Goal: Transaction & Acquisition: Obtain resource

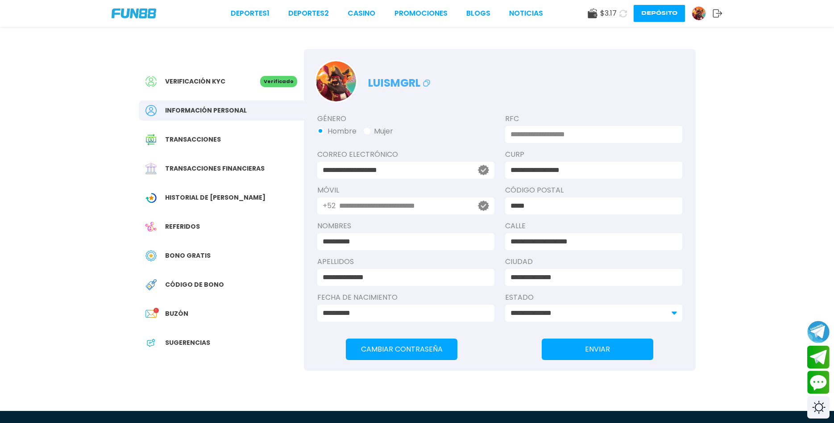
click at [215, 313] on div "Buzón 1" at bounding box center [221, 314] width 165 height 20
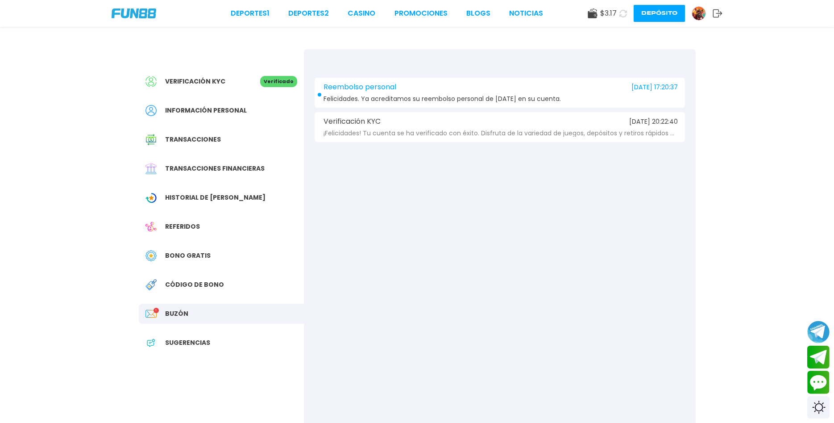
click at [472, 100] on span "Felicidades. Ya acreditamos su reembolso personal de [DATE] en su cuenta." at bounding box center [443, 99] width 238 height 7
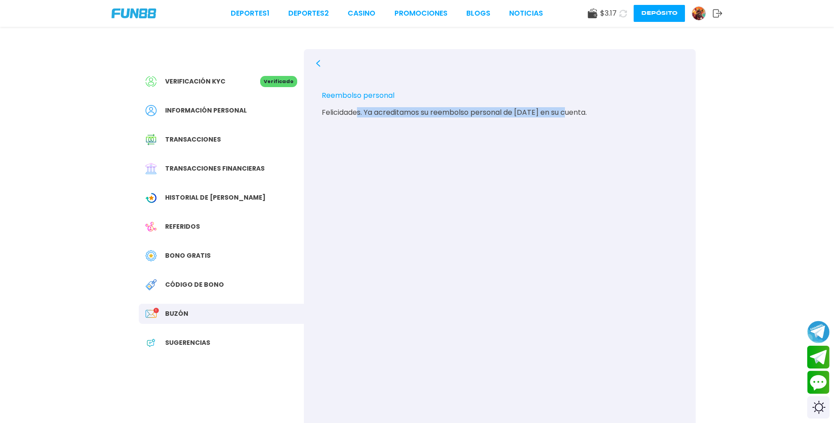
drag, startPoint x: 411, startPoint y: 113, endPoint x: 573, endPoint y: 113, distance: 161.6
click at [573, 113] on div "Felicidades. Ya acreditamos su reembolso personal de [DATE] en su cuenta." at bounding box center [500, 112] width 356 height 8
click at [213, 287] on span "Código de bono" at bounding box center [194, 284] width 59 height 9
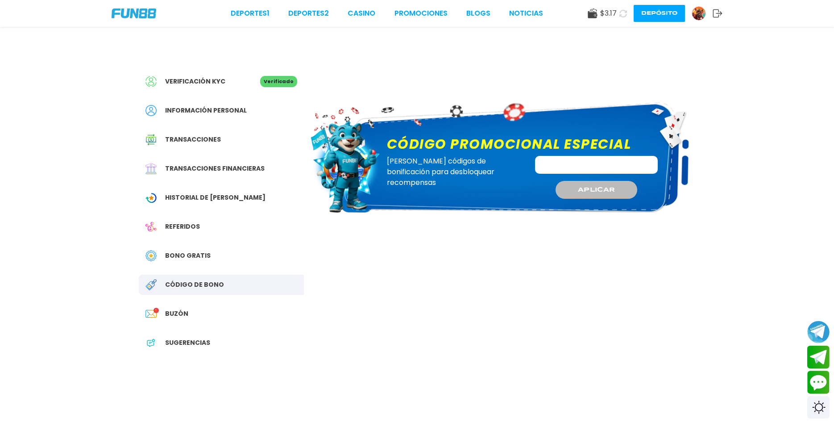
click at [210, 265] on div "Bono Gratis" at bounding box center [221, 256] width 165 height 20
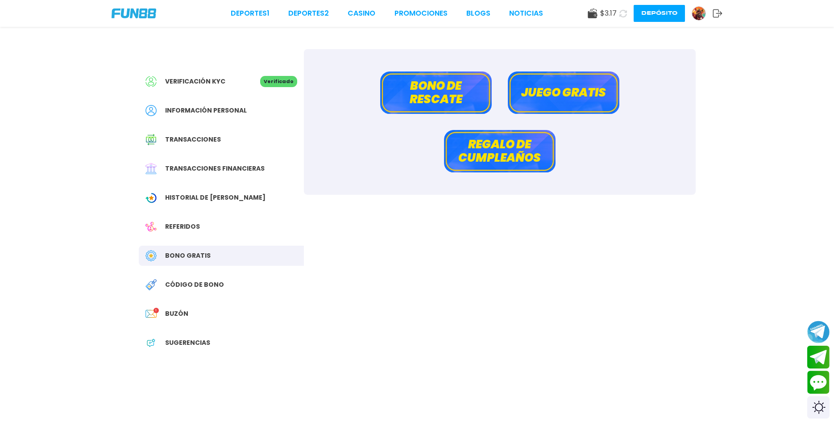
click at [571, 103] on button "Juego gratis" at bounding box center [564, 92] width 112 height 42
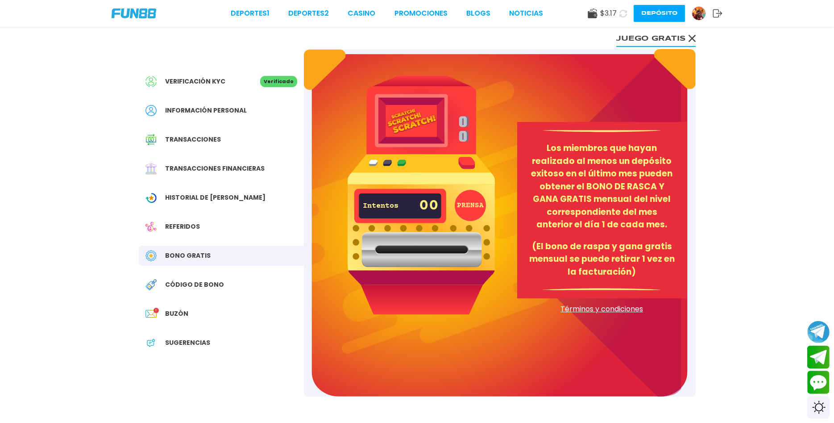
click at [468, 210] on button "PRENSA" at bounding box center [470, 205] width 31 height 31
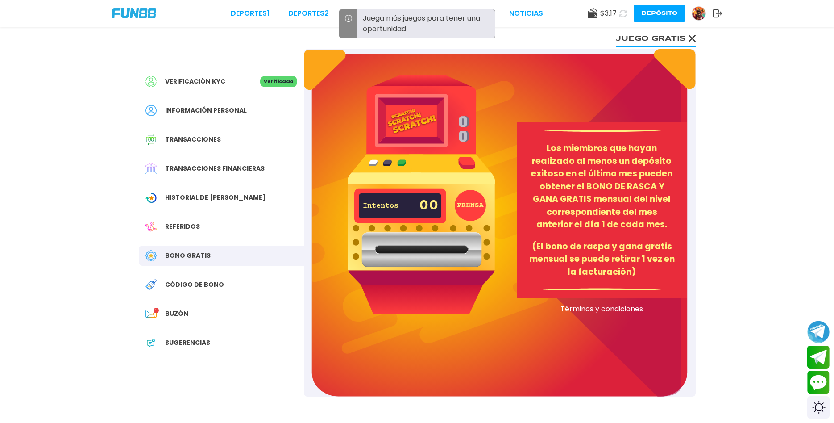
click at [216, 246] on div "Verificación KYC Verificado Información personal Transacciones Transacciones fi…" at bounding box center [221, 216] width 165 height 335
click at [213, 229] on div "Referidos" at bounding box center [221, 227] width 165 height 20
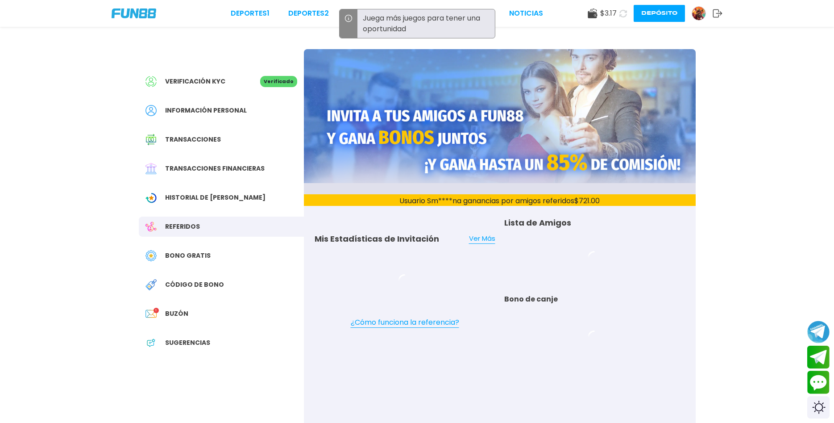
click at [202, 253] on span "Bono Gratis" at bounding box center [188, 255] width 46 height 9
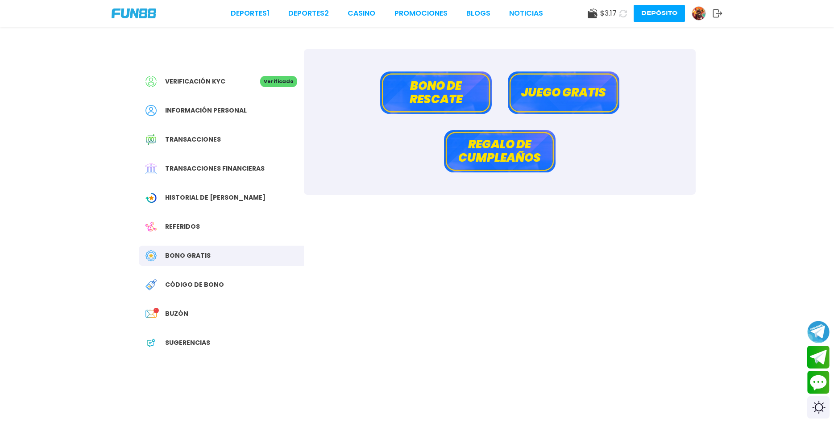
click at [463, 104] on button "Bono de rescate" at bounding box center [436, 92] width 112 height 42
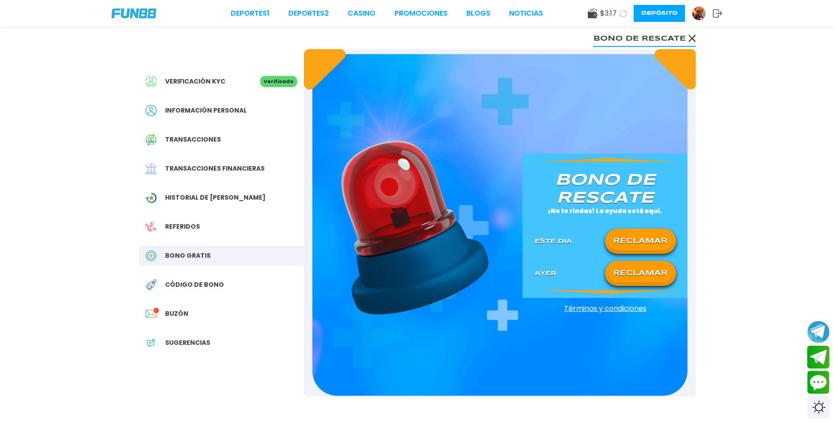
click at [623, 240] on button "RECLAMAR" at bounding box center [640, 241] width 65 height 19
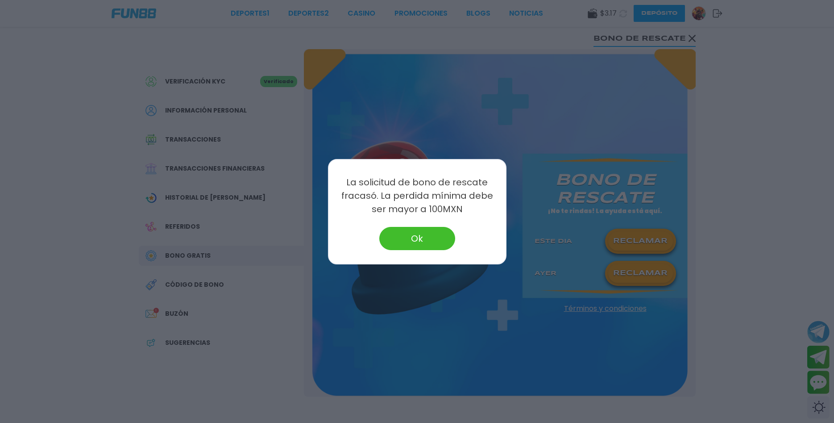
click at [439, 241] on button "Ok" at bounding box center [417, 238] width 76 height 23
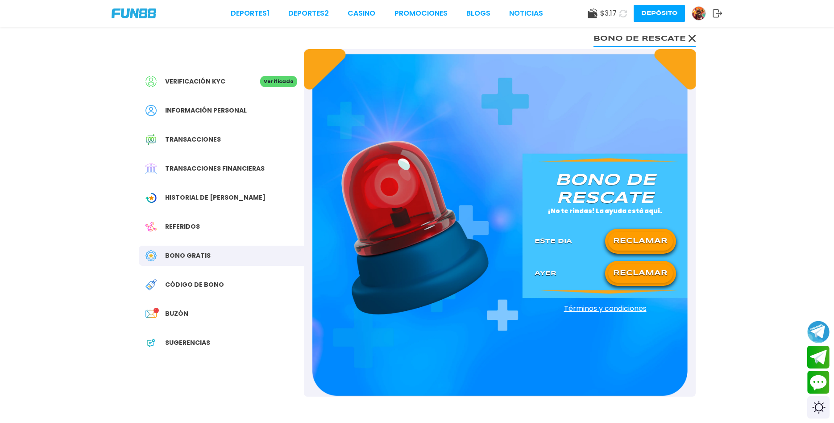
click at [644, 271] on button "RECLAMAR" at bounding box center [640, 273] width 65 height 19
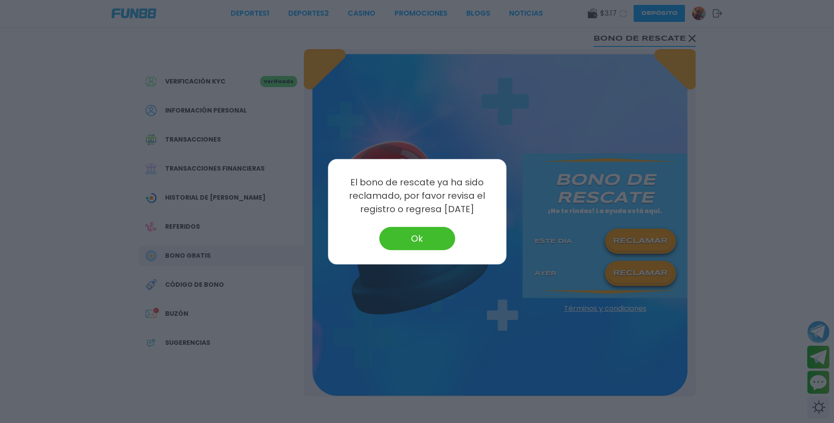
click at [407, 230] on button "Ok" at bounding box center [417, 238] width 76 height 23
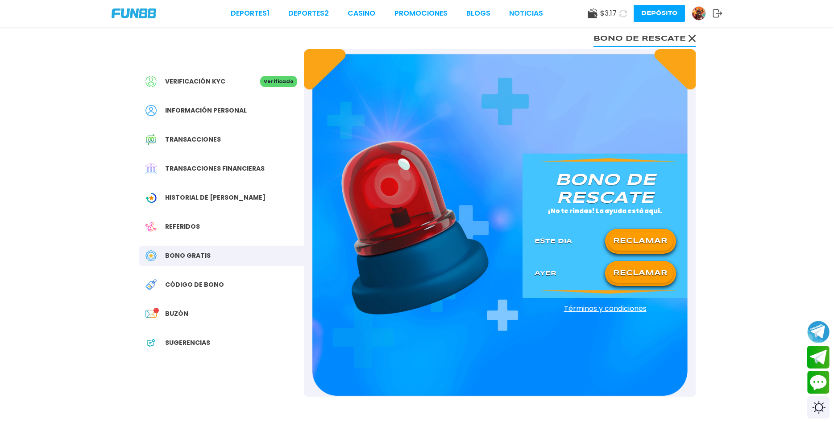
click at [245, 225] on div "Referidos" at bounding box center [221, 227] width 165 height 20
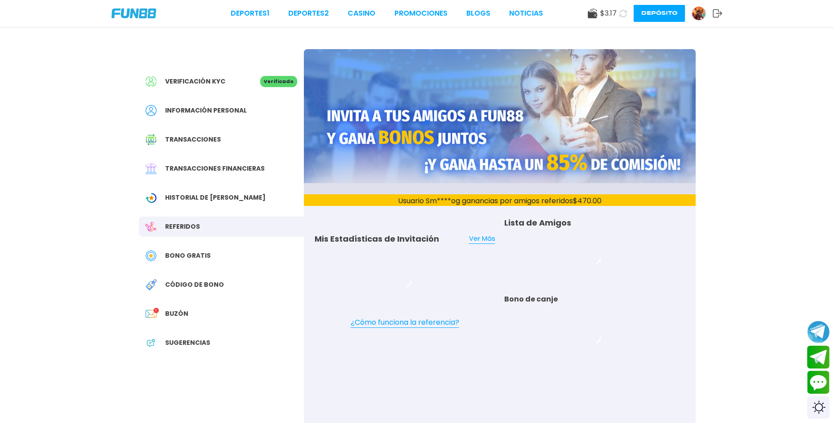
click at [246, 203] on div "Historial de [PERSON_NAME]" at bounding box center [221, 198] width 165 height 20
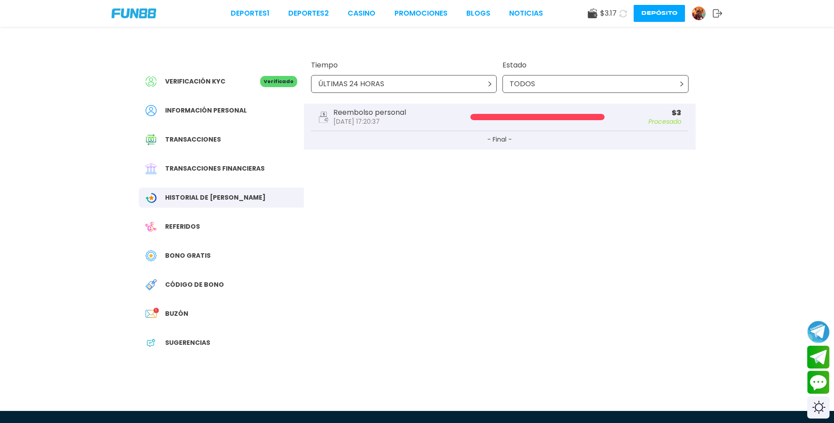
click at [505, 136] on button "- Final -" at bounding box center [500, 140] width 378 height 18
drag, startPoint x: 381, startPoint y: 109, endPoint x: 528, endPoint y: 121, distance: 147.3
click at [513, 121] on div "Reembolso personal [DATE] 17:20:37 $ 3 Procesado" at bounding box center [500, 118] width 378 height 28
click at [529, 121] on div "Reembolso personal [DATE] 17:20:37 $ 3 Procesado" at bounding box center [500, 118] width 378 height 28
click at [536, 91] on div "TODOS" at bounding box center [596, 84] width 186 height 18
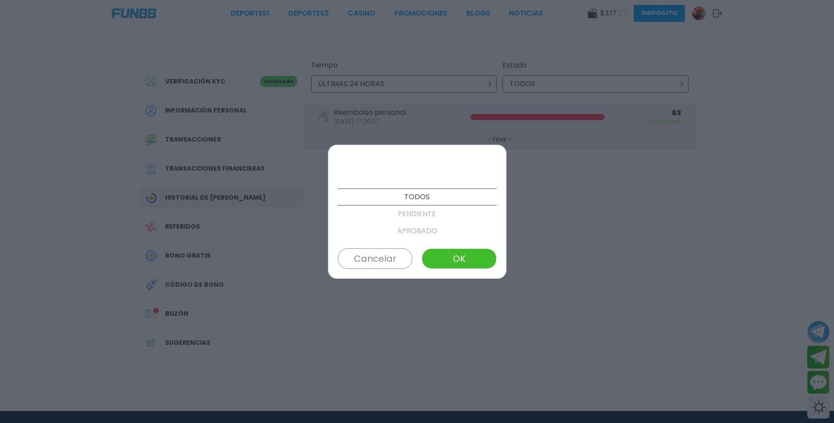
click at [427, 231] on p "APROBADO" at bounding box center [417, 230] width 159 height 17
click at [431, 212] on p "FALLIDO" at bounding box center [417, 213] width 159 height 17
click at [454, 255] on button "OK" at bounding box center [459, 258] width 75 height 21
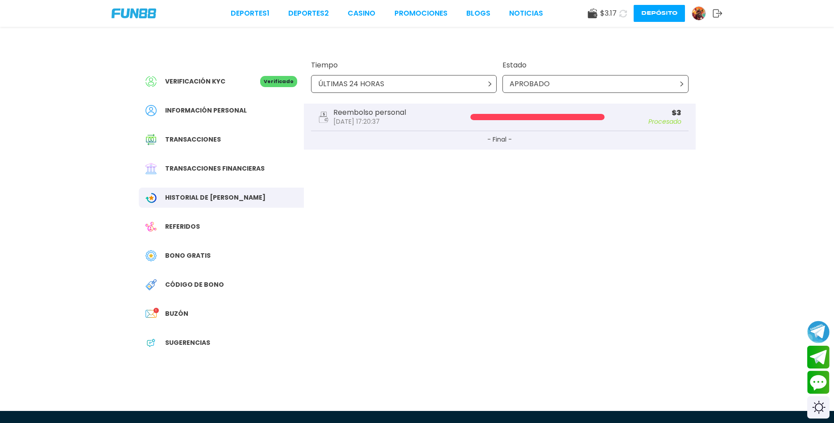
click at [557, 91] on div "APROBADO" at bounding box center [596, 84] width 186 height 18
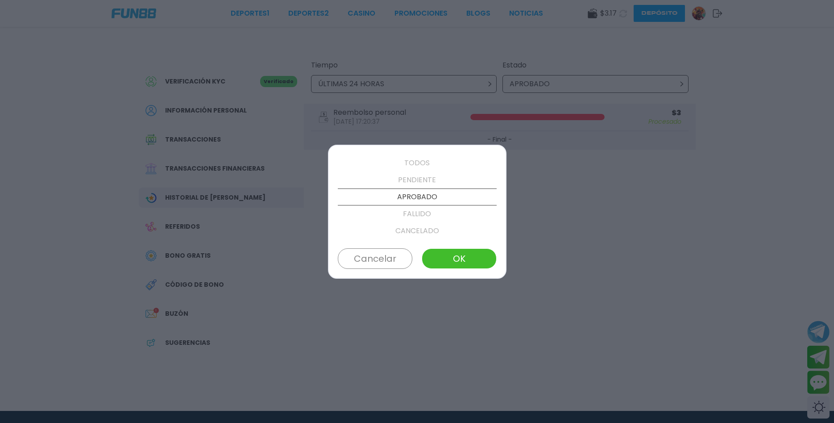
click at [415, 213] on p "FALLIDO" at bounding box center [417, 213] width 159 height 17
click at [455, 255] on button "OK" at bounding box center [459, 258] width 75 height 21
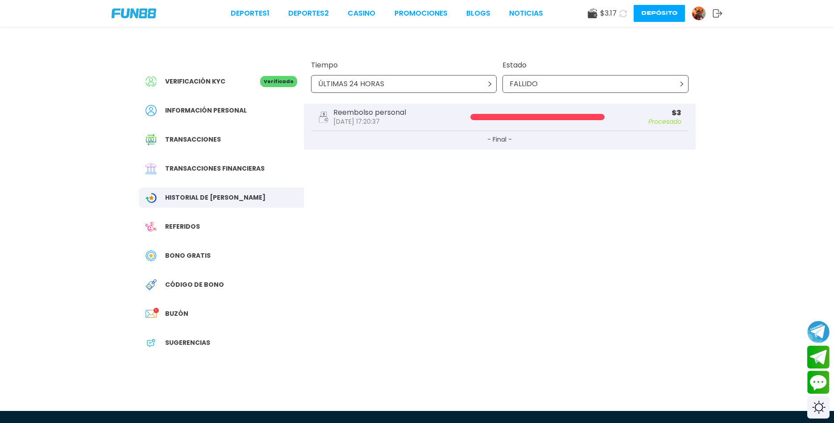
click at [430, 84] on div "ÚLTIMAS 24 HORAS" at bounding box center [404, 84] width 186 height 18
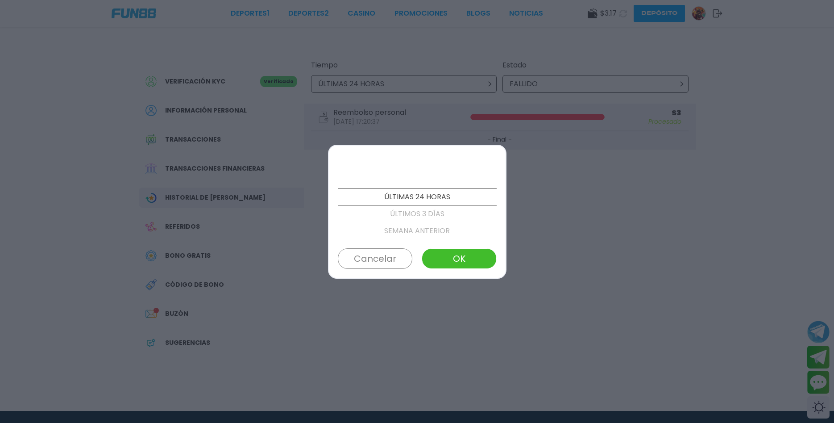
click at [258, 91] on div at bounding box center [417, 211] width 834 height 423
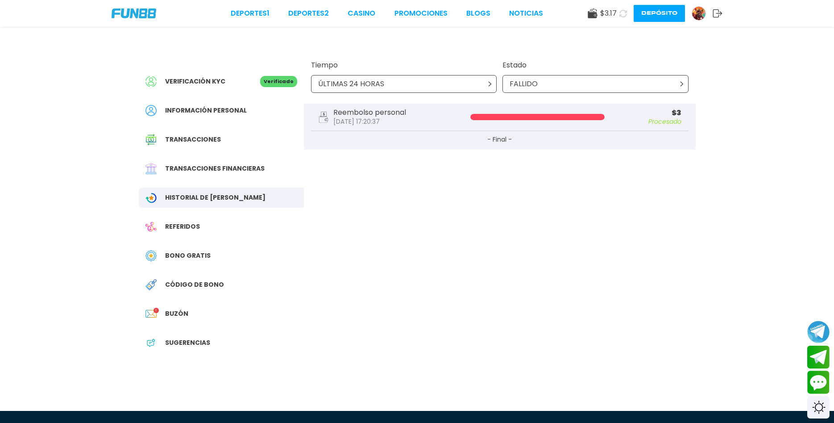
click at [230, 167] on span "Transacciones financieras" at bounding box center [215, 168] width 100 height 9
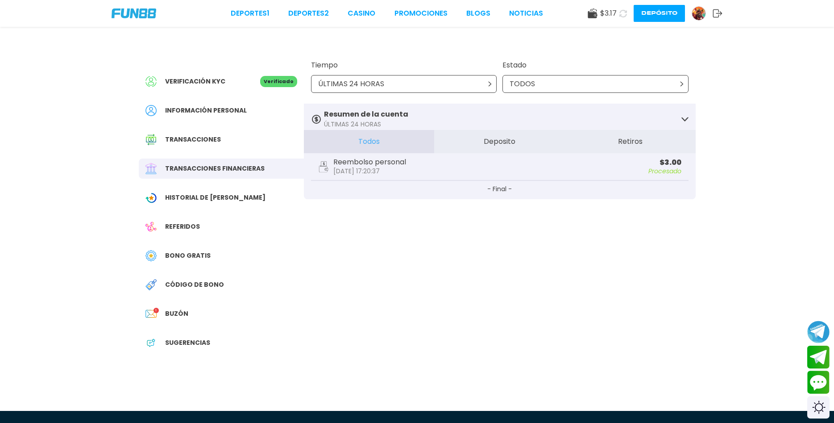
click at [502, 191] on button "- Final -" at bounding box center [500, 190] width 378 height 18
click at [505, 142] on button "Deposito" at bounding box center [499, 141] width 131 height 23
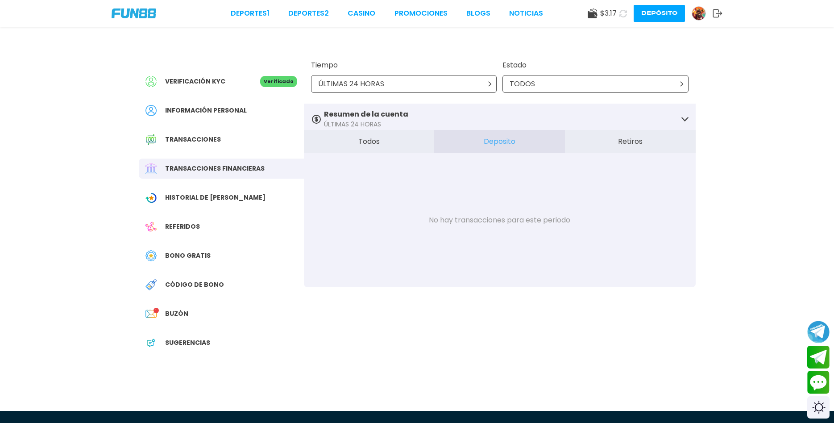
click at [239, 142] on div "Transacciones" at bounding box center [221, 139] width 165 height 20
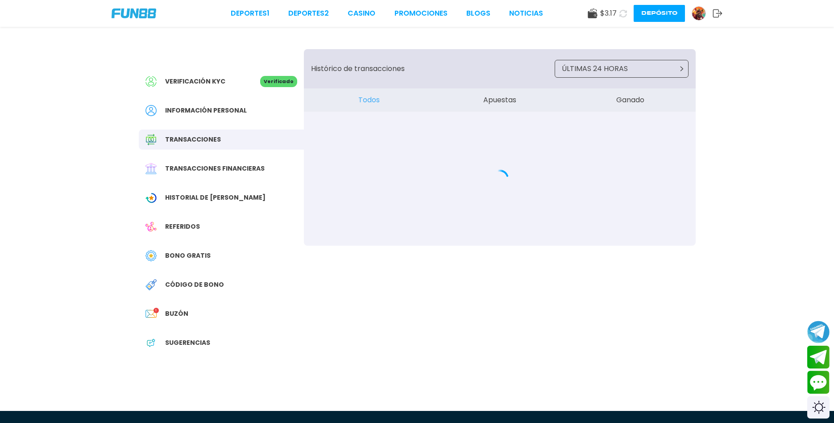
click at [513, 102] on button "Apuestas" at bounding box center [499, 99] width 131 height 23
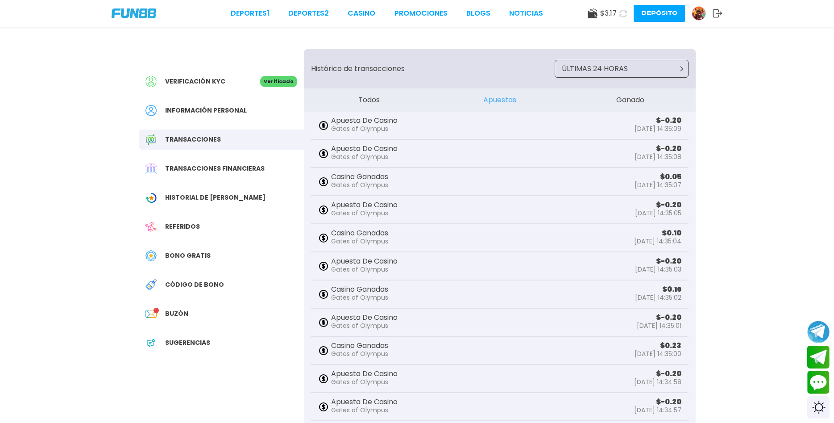
click at [604, 101] on button "Ganado" at bounding box center [630, 99] width 131 height 23
click at [368, 105] on button "Todos" at bounding box center [369, 99] width 131 height 23
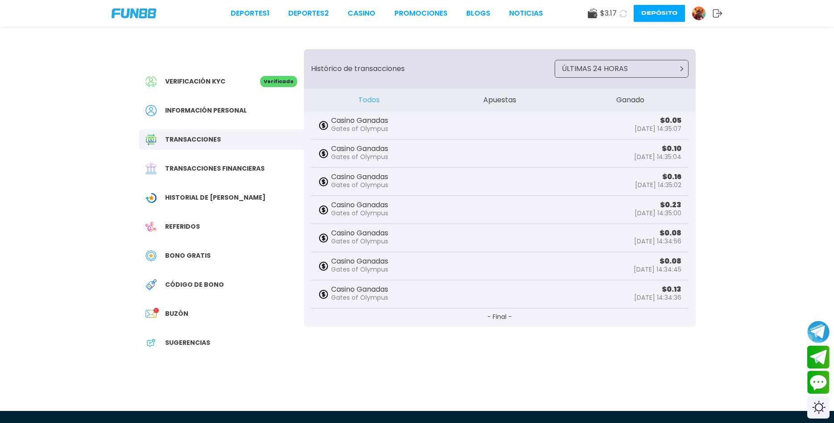
click at [250, 111] on div "Información personal" at bounding box center [221, 110] width 165 height 20
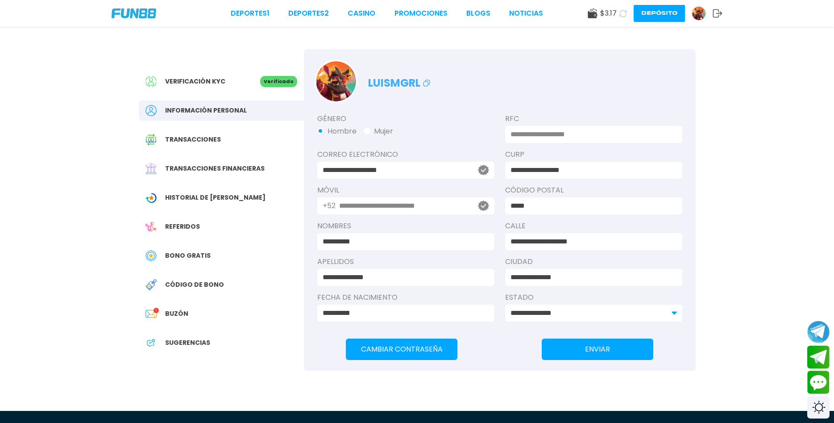
click at [231, 91] on div "Verificación KYC Verificado" at bounding box center [221, 81] width 165 height 20
click at [236, 85] on div "Verificación KYC" at bounding box center [203, 81] width 115 height 11
click at [143, 14] on img at bounding box center [134, 13] width 45 height 10
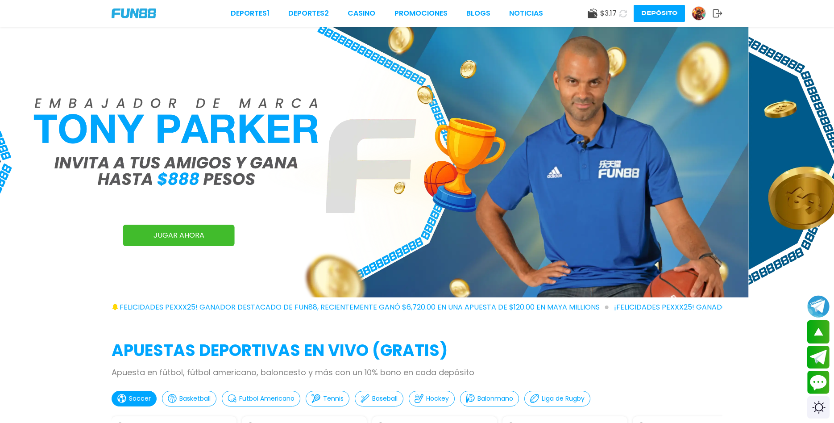
drag, startPoint x: 482, startPoint y: 129, endPoint x: 133, endPoint y: 124, distance: 348.2
click at [177, 124] on img at bounding box center [332, 162] width 834 height 271
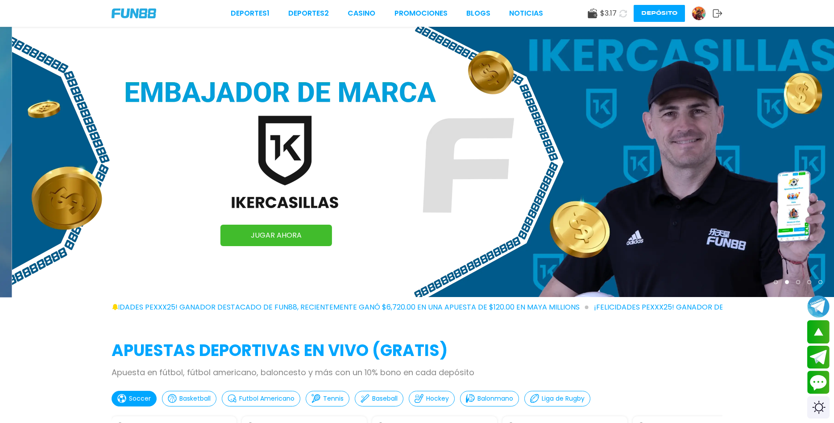
drag, startPoint x: 428, startPoint y: 141, endPoint x: 208, endPoint y: 133, distance: 219.3
click at [208, 133] on img at bounding box center [429, 162] width 834 height 270
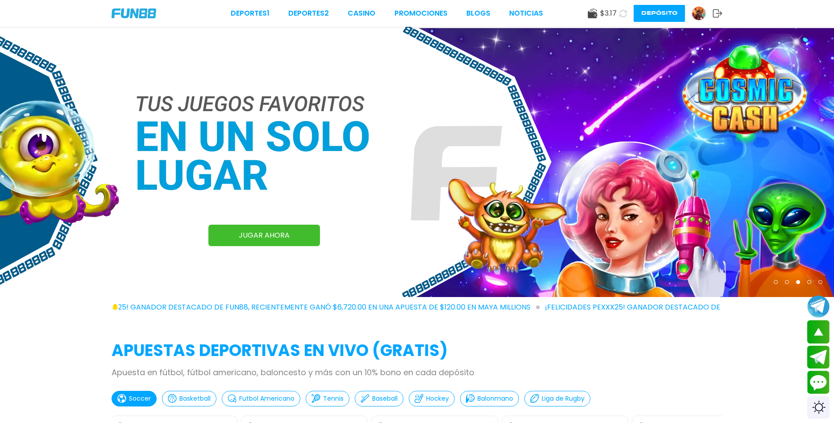
drag, startPoint x: 318, startPoint y: 157, endPoint x: 217, endPoint y: 150, distance: 101.1
click at [238, 154] on img at bounding box center [417, 162] width 834 height 270
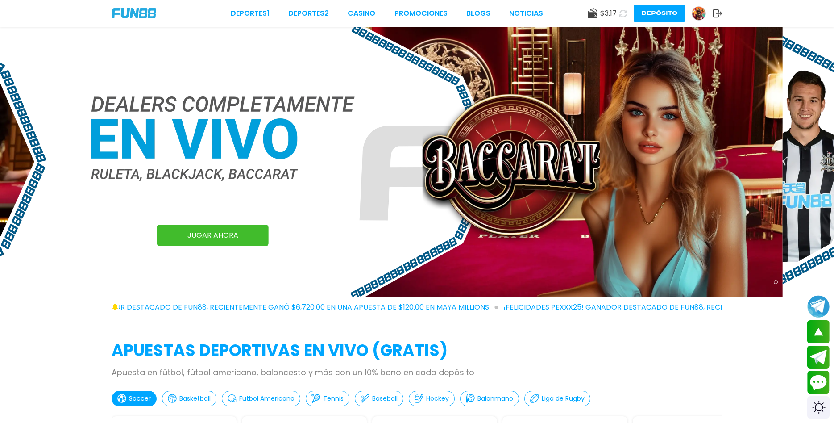
drag, startPoint x: 365, startPoint y: 162, endPoint x: 170, endPoint y: 133, distance: 196.7
click at [257, 148] on img at bounding box center [366, 162] width 834 height 270
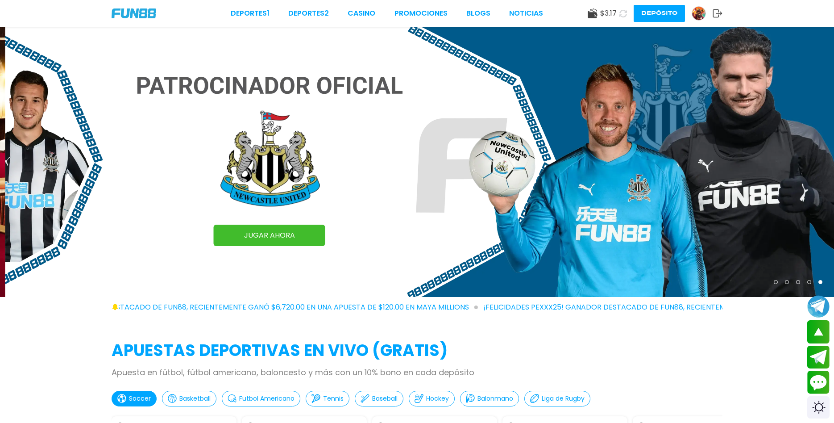
drag, startPoint x: 453, startPoint y: 151, endPoint x: 136, endPoint y: 129, distance: 317.7
click at [231, 142] on img at bounding box center [422, 162] width 834 height 270
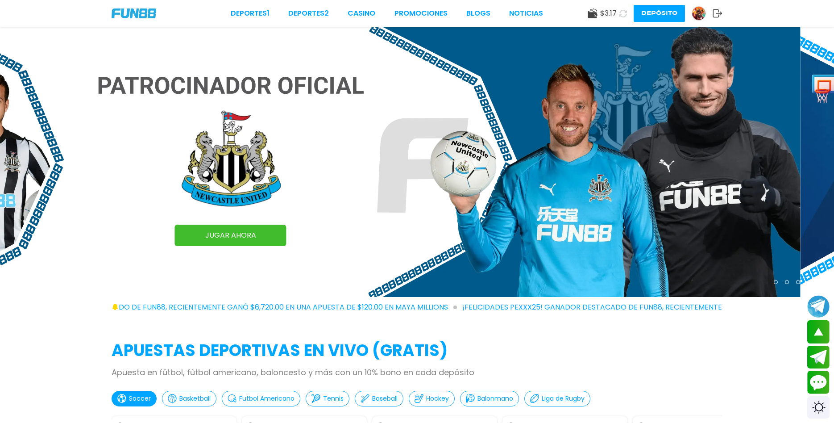
drag, startPoint x: 507, startPoint y: 143, endPoint x: 240, endPoint y: 128, distance: 267.4
click at [280, 132] on img at bounding box center [383, 162] width 834 height 270
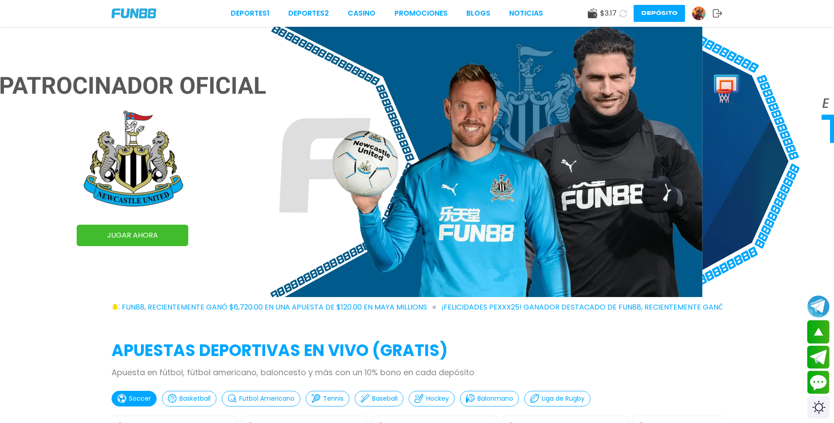
drag, startPoint x: 496, startPoint y: 139, endPoint x: 107, endPoint y: 104, distance: 390.9
click at [258, 123] on img at bounding box center [285, 162] width 834 height 270
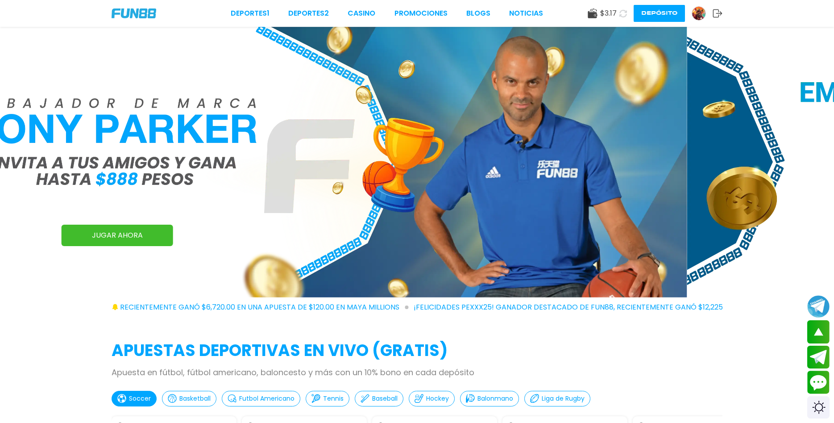
drag, startPoint x: 567, startPoint y: 129, endPoint x: 125, endPoint y: 101, distance: 442.0
click at [268, 117] on img at bounding box center [270, 162] width 834 height 271
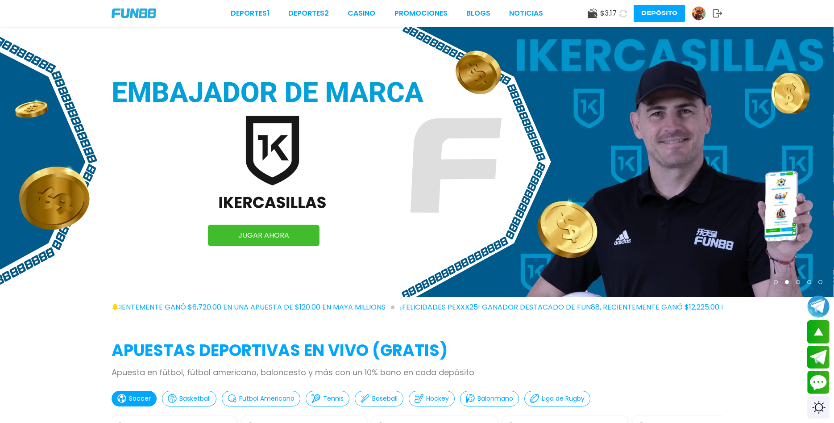
drag, startPoint x: 232, startPoint y: 106, endPoint x: 461, endPoint y: 115, distance: 229.2
click at [446, 115] on img at bounding box center [417, 162] width 834 height 270
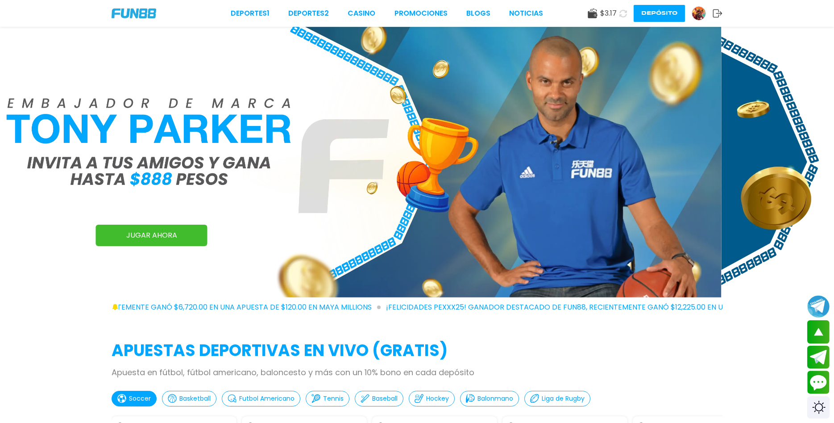
drag, startPoint x: 554, startPoint y: 122, endPoint x: 229, endPoint y: 111, distance: 324.8
click at [318, 115] on img at bounding box center [304, 162] width 834 height 271
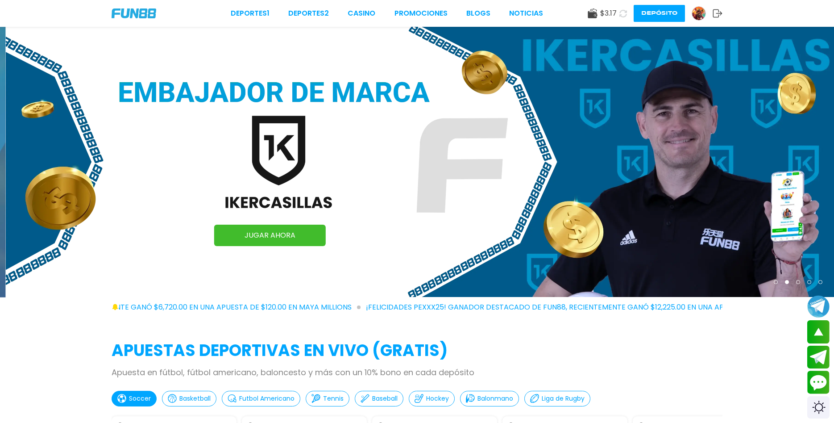
drag, startPoint x: 496, startPoint y: 115, endPoint x: 153, endPoint y: 93, distance: 343.1
click at [272, 108] on img at bounding box center [423, 162] width 834 height 270
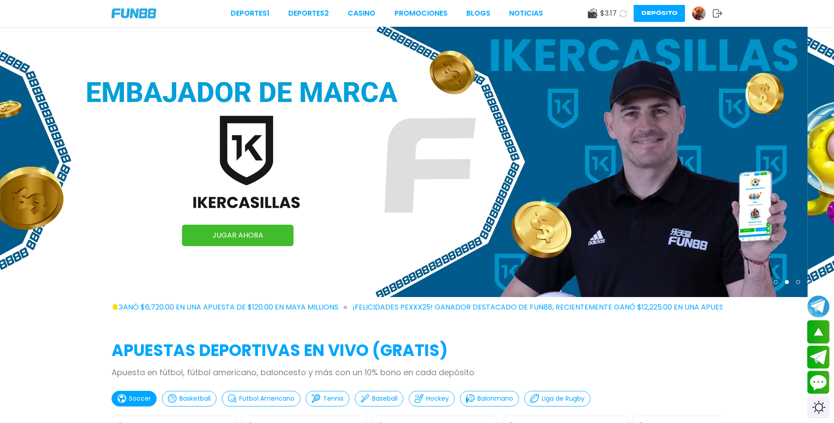
drag, startPoint x: 375, startPoint y: 109, endPoint x: 139, endPoint y: 86, distance: 236.9
click at [273, 102] on img at bounding box center [391, 162] width 834 height 270
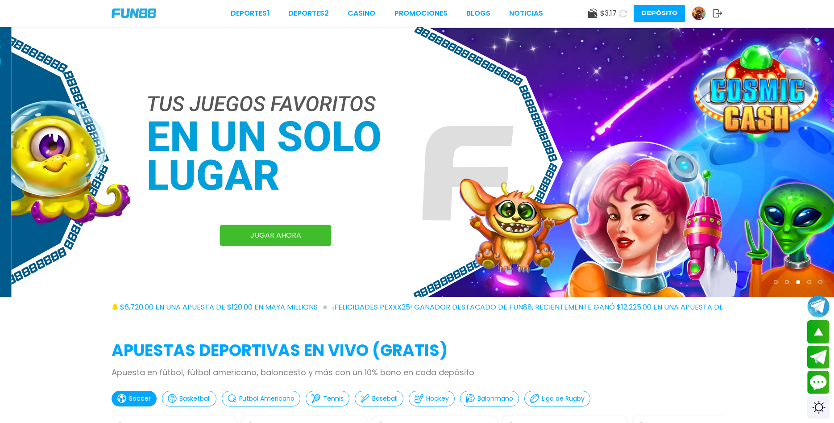
drag, startPoint x: 508, startPoint y: 100, endPoint x: 270, endPoint y: 94, distance: 238.0
click at [270, 94] on img at bounding box center [428, 162] width 834 height 270
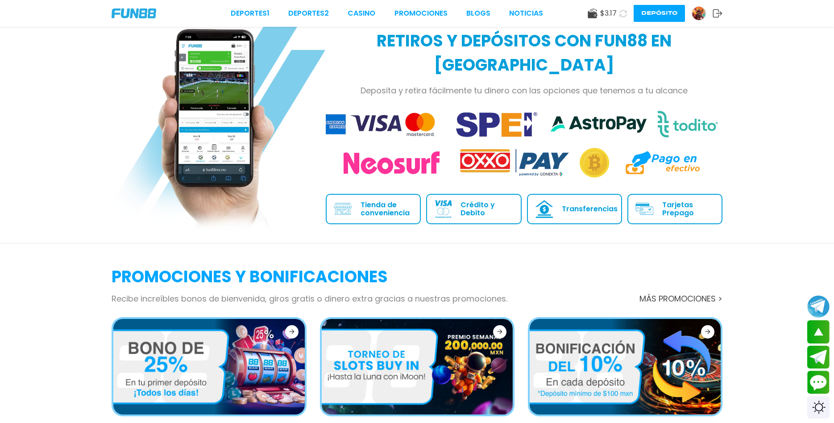
scroll to position [1275, 0]
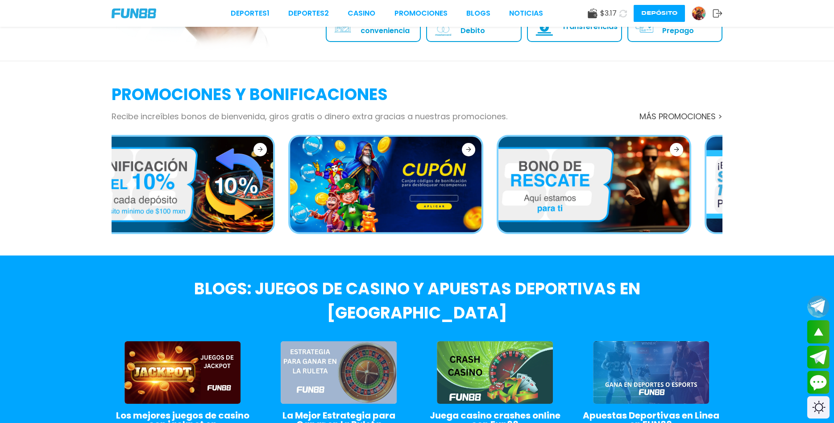
drag, startPoint x: 615, startPoint y: 170, endPoint x: 418, endPoint y: 160, distance: 197.1
click at [499, 164] on img at bounding box center [594, 185] width 191 height 96
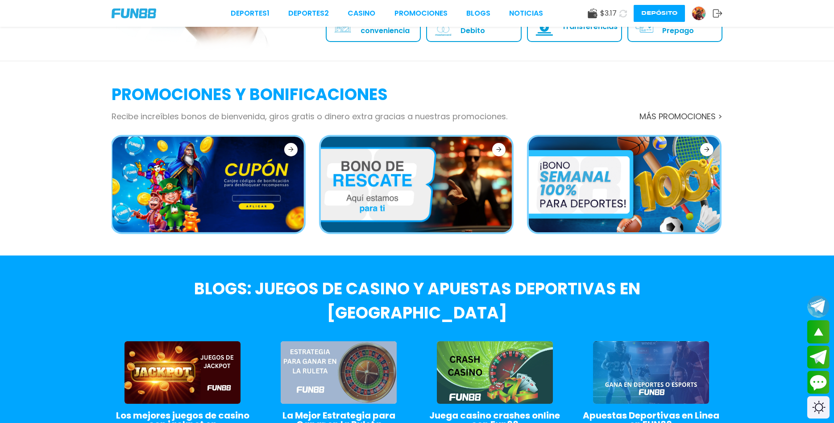
drag, startPoint x: 478, startPoint y: 170, endPoint x: 354, endPoint y: 156, distance: 124.9
click at [514, 160] on div at bounding box center [618, 184] width 208 height 99
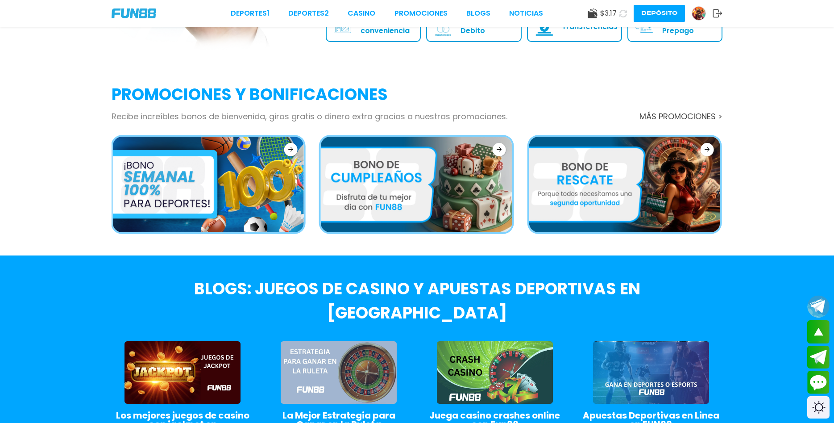
drag, startPoint x: 575, startPoint y: 171, endPoint x: 318, endPoint y: 151, distance: 258.4
click at [529, 160] on img at bounding box center [624, 185] width 191 height 96
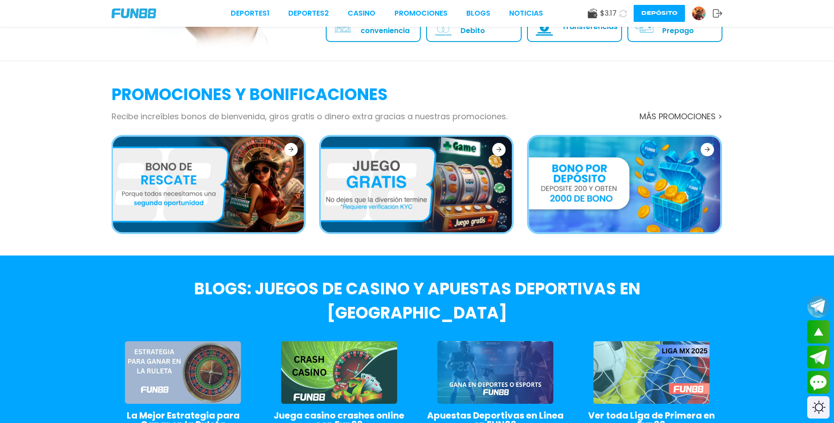
click at [448, 178] on img at bounding box center [416, 185] width 191 height 96
click at [411, 187] on img at bounding box center [416, 185] width 191 height 96
click at [501, 148] on icon at bounding box center [499, 149] width 5 height 5
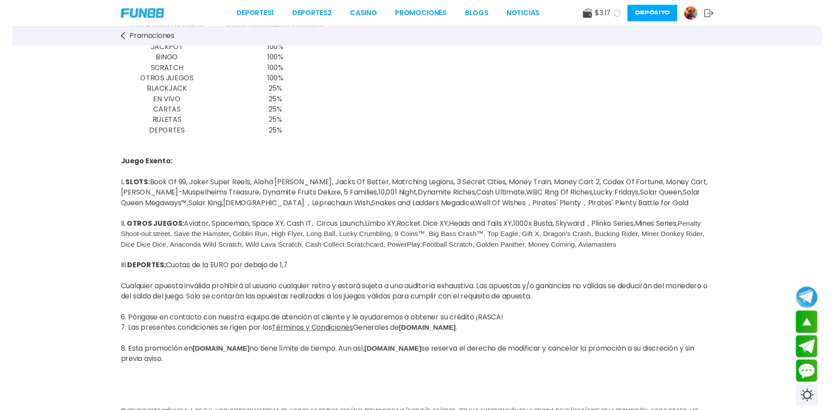
scroll to position [319, 0]
